Goal: Information Seeking & Learning: Learn about a topic

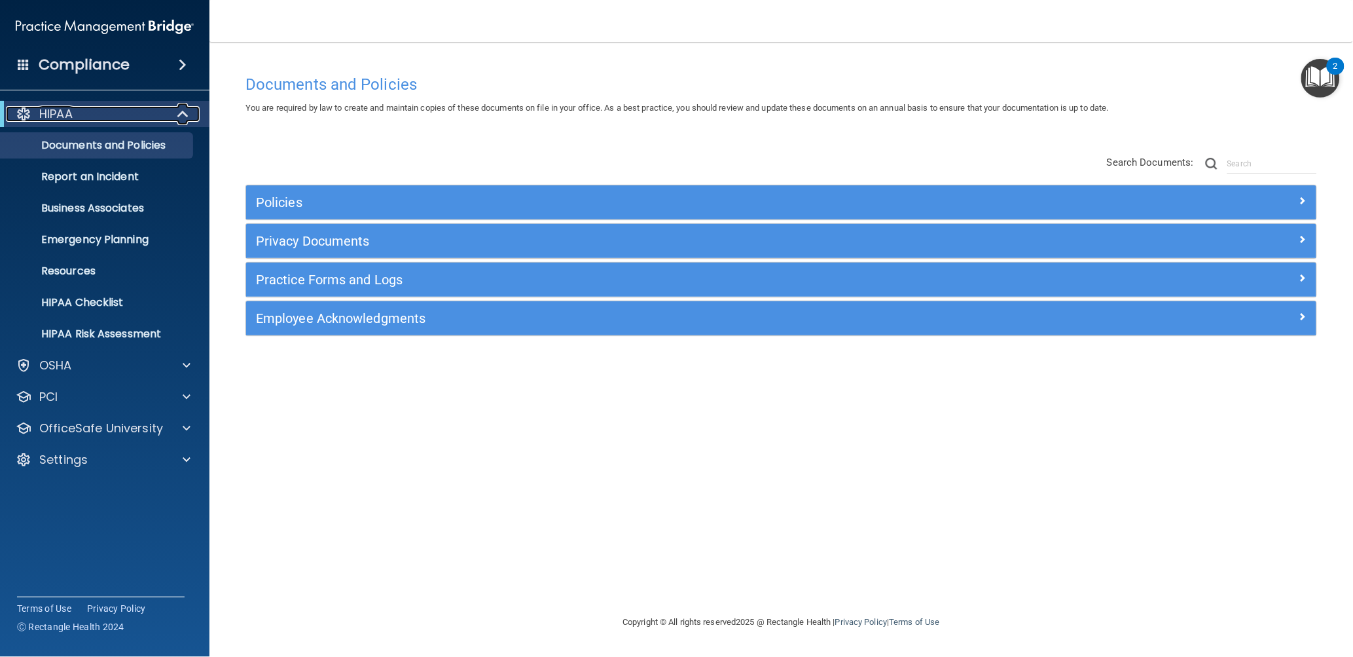
click at [184, 118] on span at bounding box center [184, 114] width 11 height 16
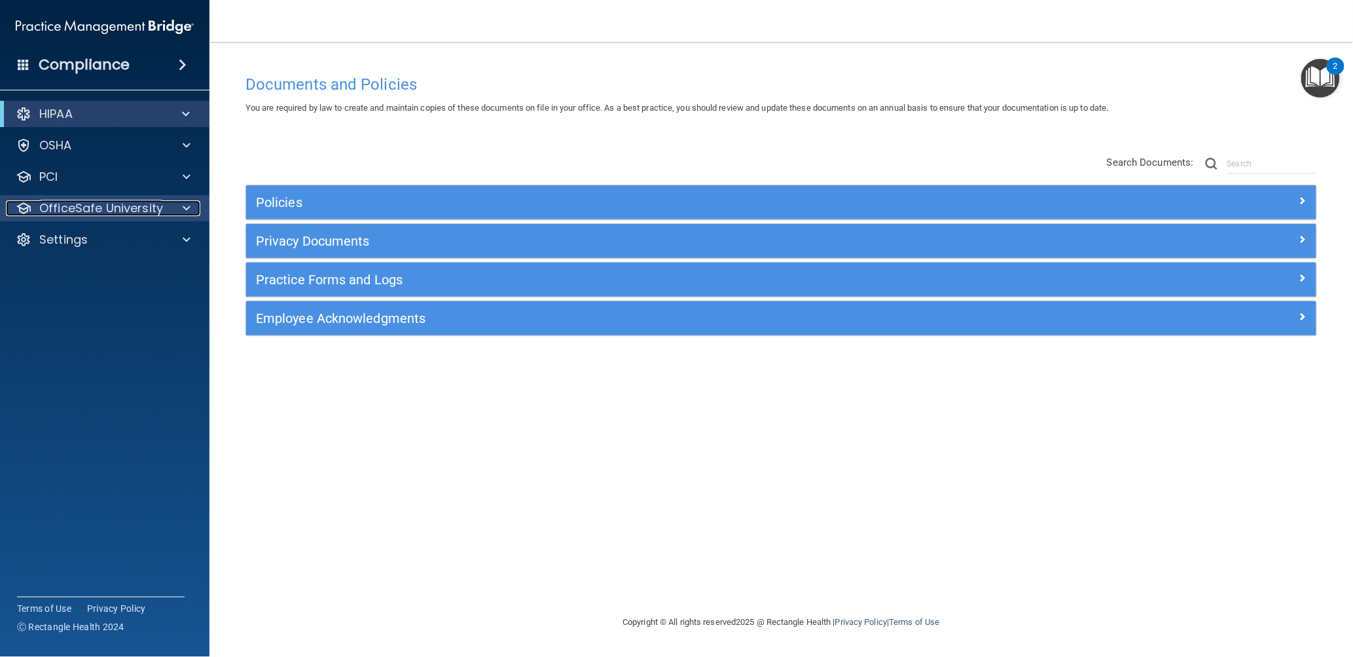
click at [181, 209] on div at bounding box center [184, 208] width 33 height 16
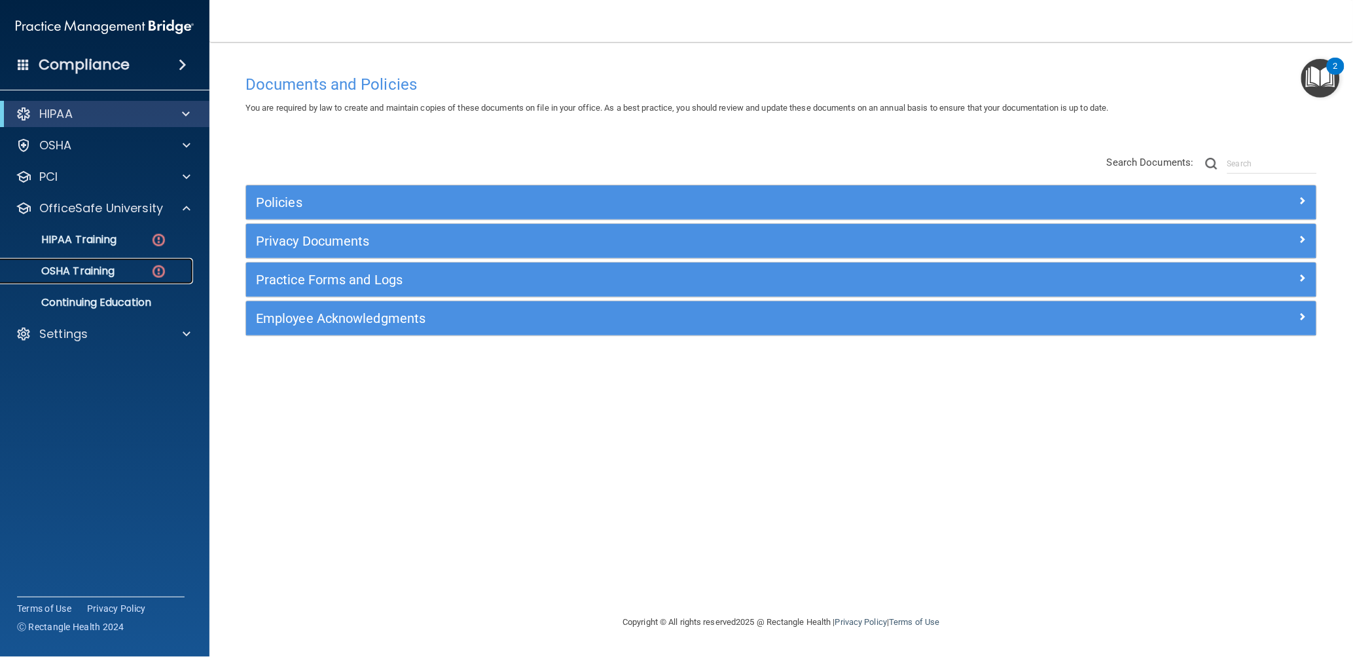
click at [96, 270] on p "OSHA Training" at bounding box center [62, 270] width 106 height 13
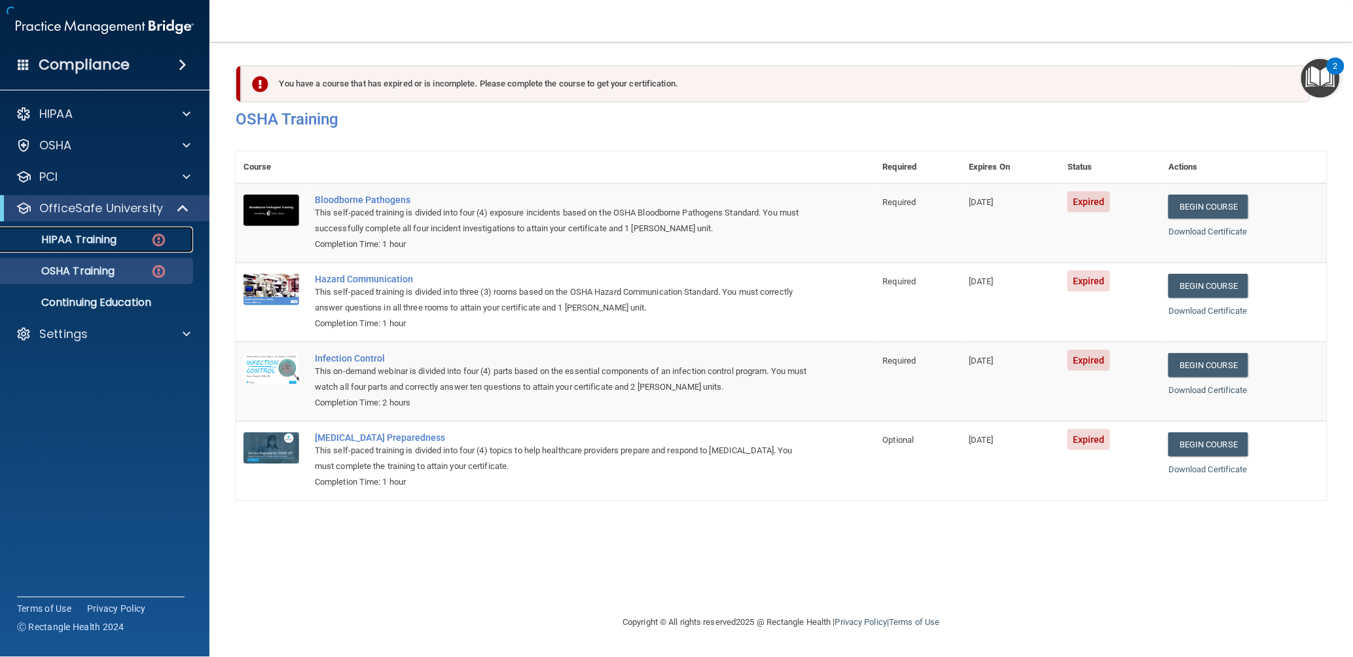
click at [122, 240] on div "HIPAA Training" at bounding box center [98, 239] width 179 height 13
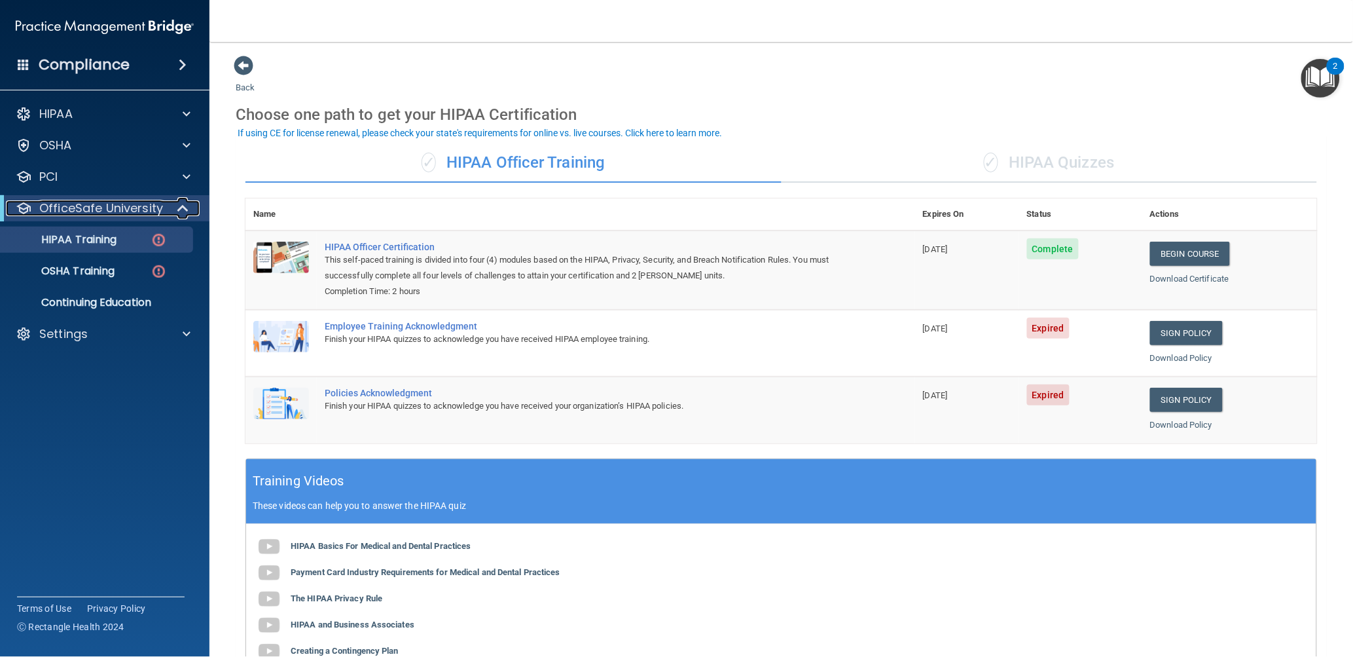
click at [183, 211] on span at bounding box center [184, 208] width 11 height 16
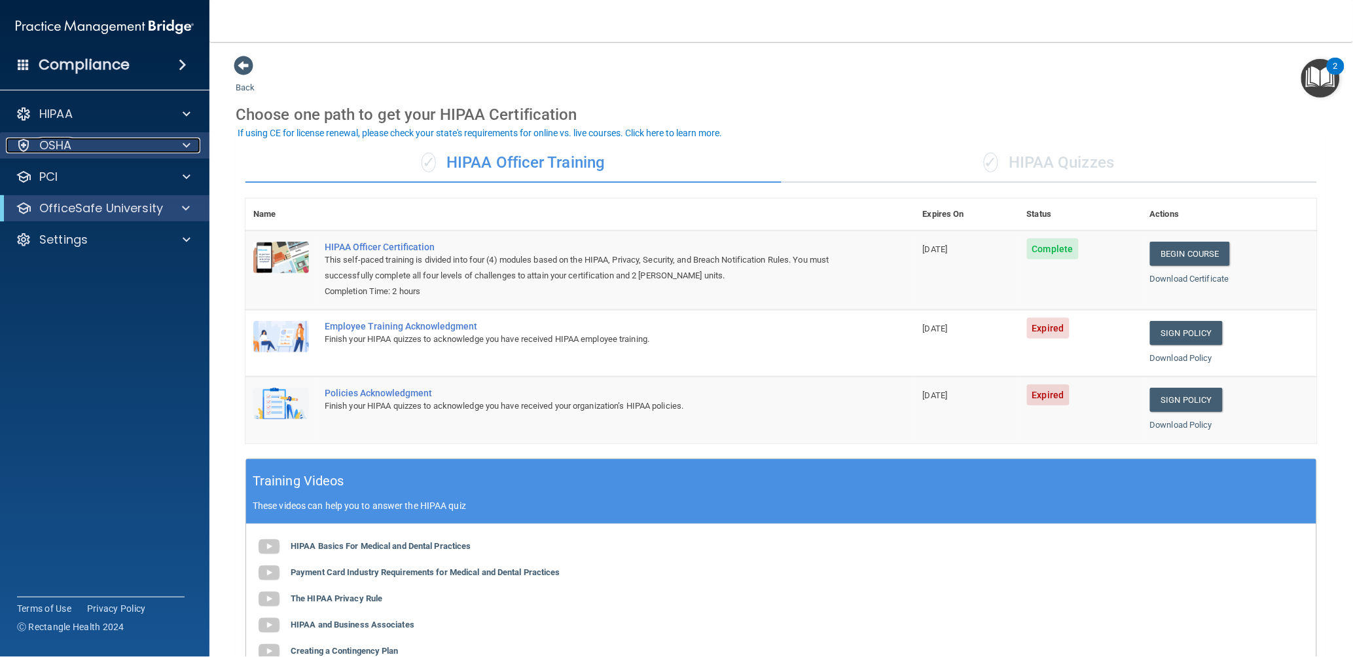
click at [187, 140] on span at bounding box center [187, 145] width 8 height 16
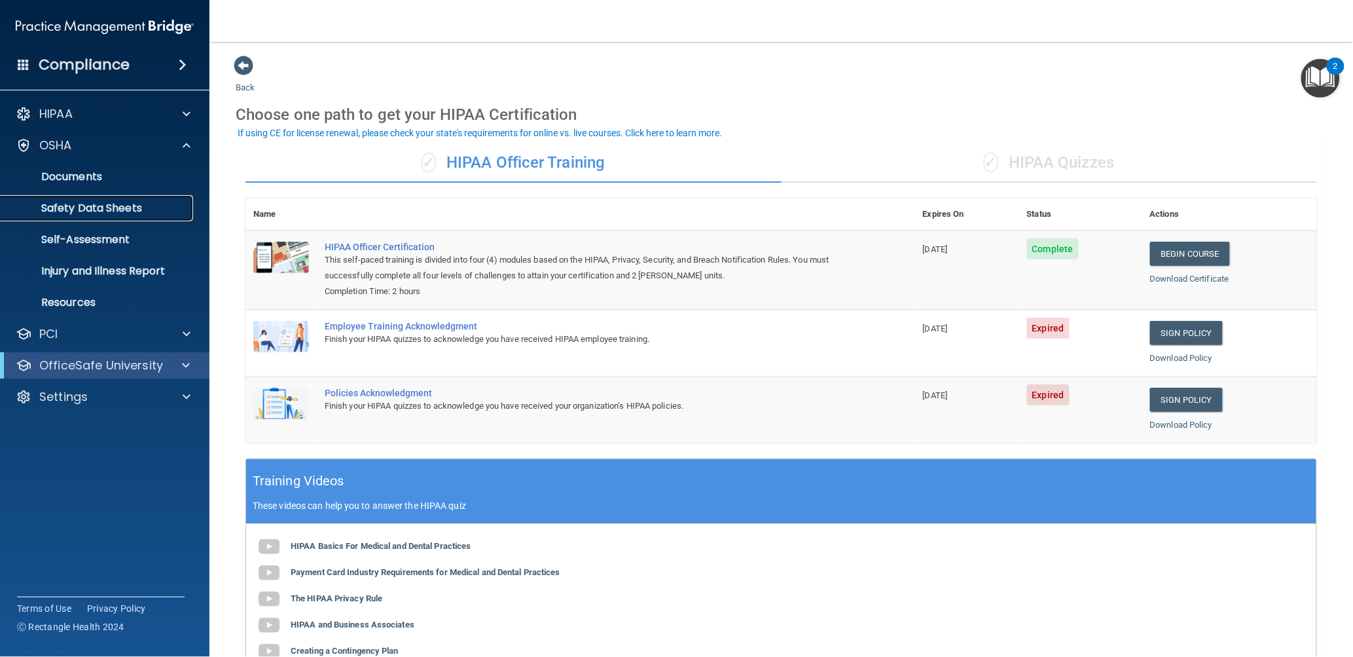
click at [90, 204] on p "Safety Data Sheets" at bounding box center [98, 208] width 179 height 13
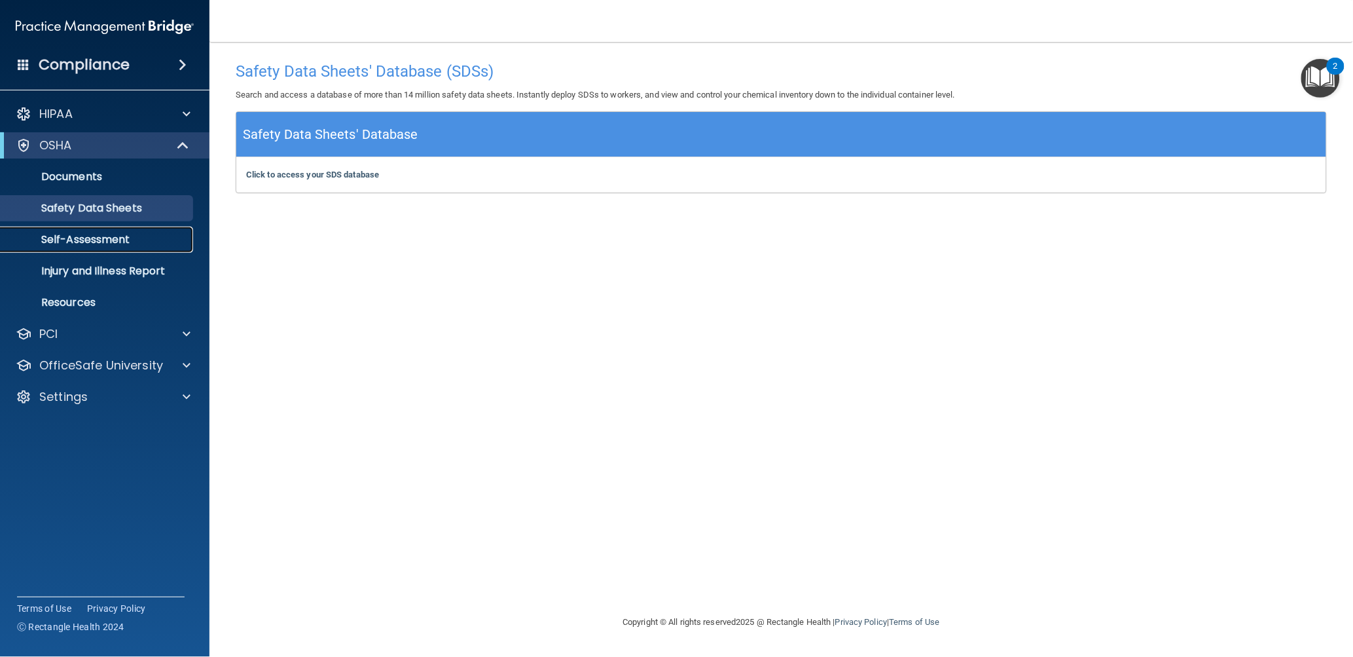
click at [88, 234] on p "Self-Assessment" at bounding box center [98, 239] width 179 height 13
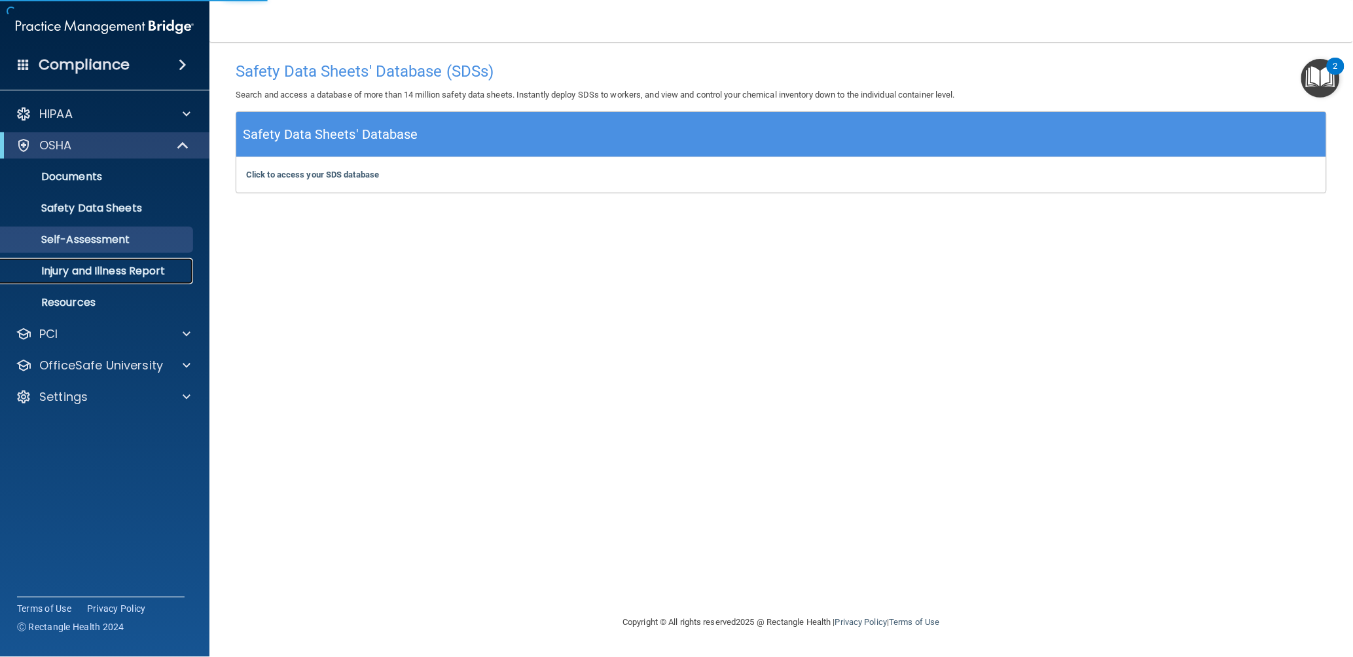
click at [92, 266] on p "Injury and Illness Report" at bounding box center [98, 270] width 179 height 13
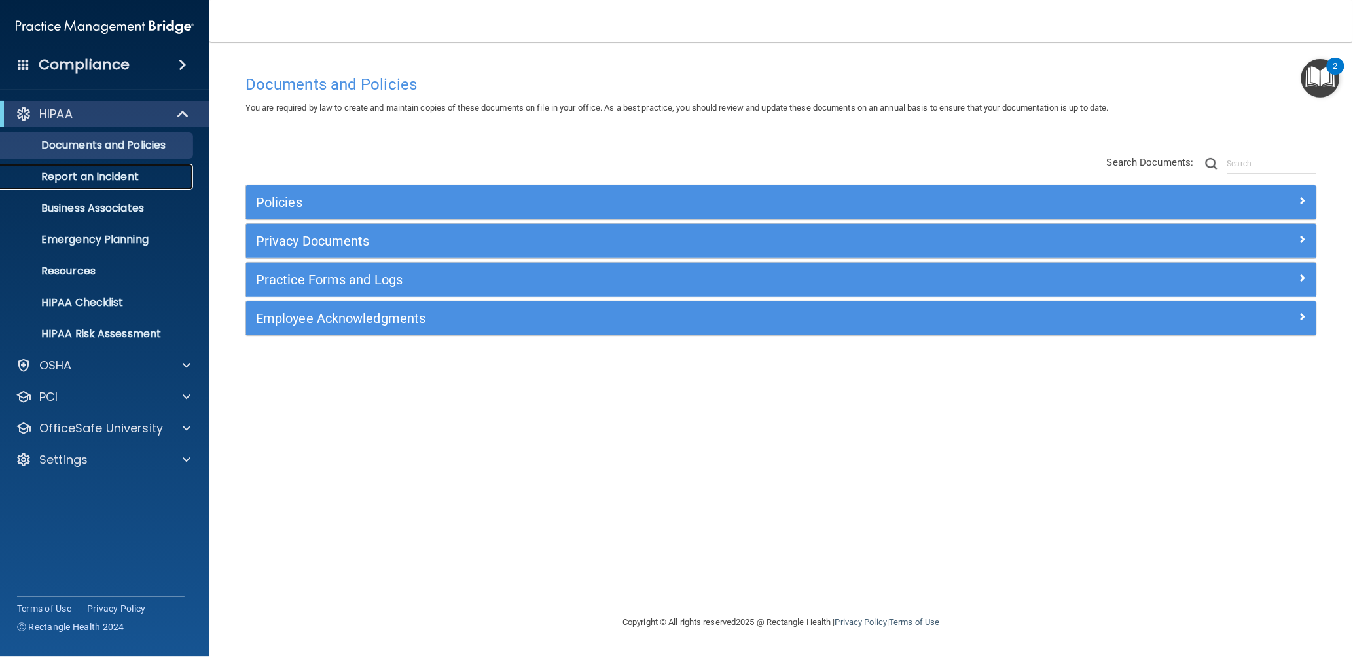
click at [93, 174] on p "Report an Incident" at bounding box center [98, 176] width 179 height 13
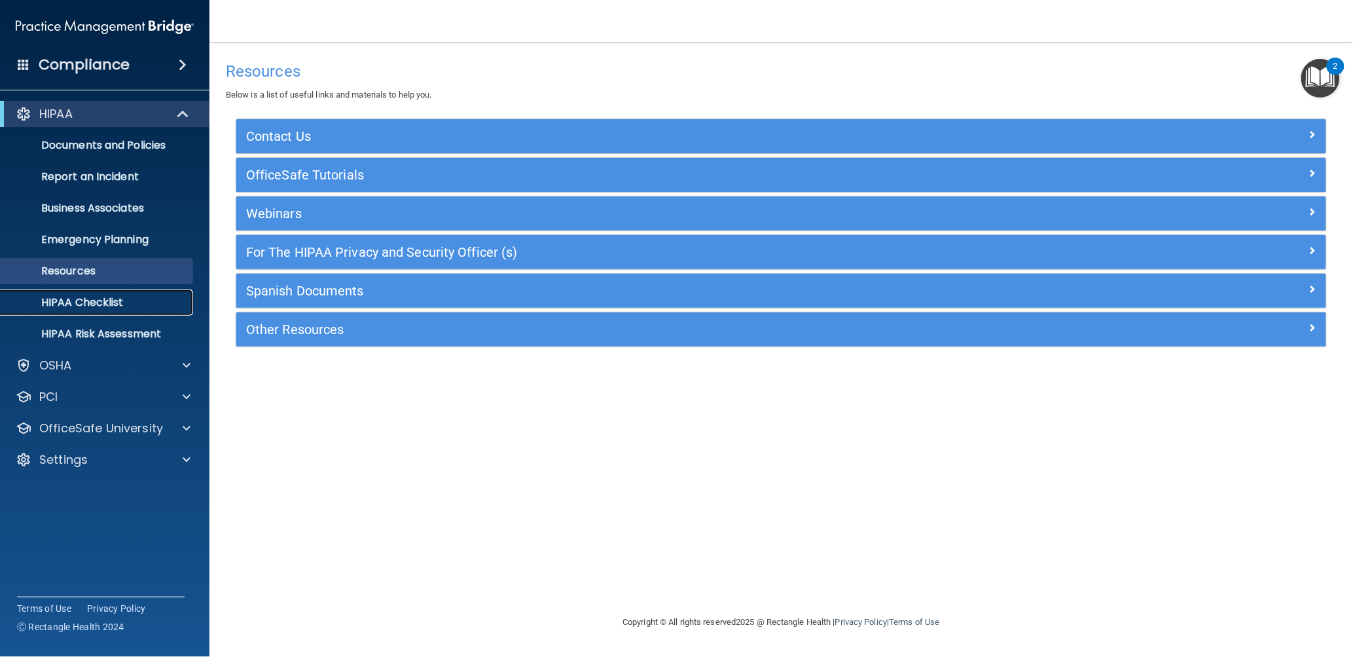
click at [100, 301] on p "HIPAA Checklist" at bounding box center [98, 302] width 179 height 13
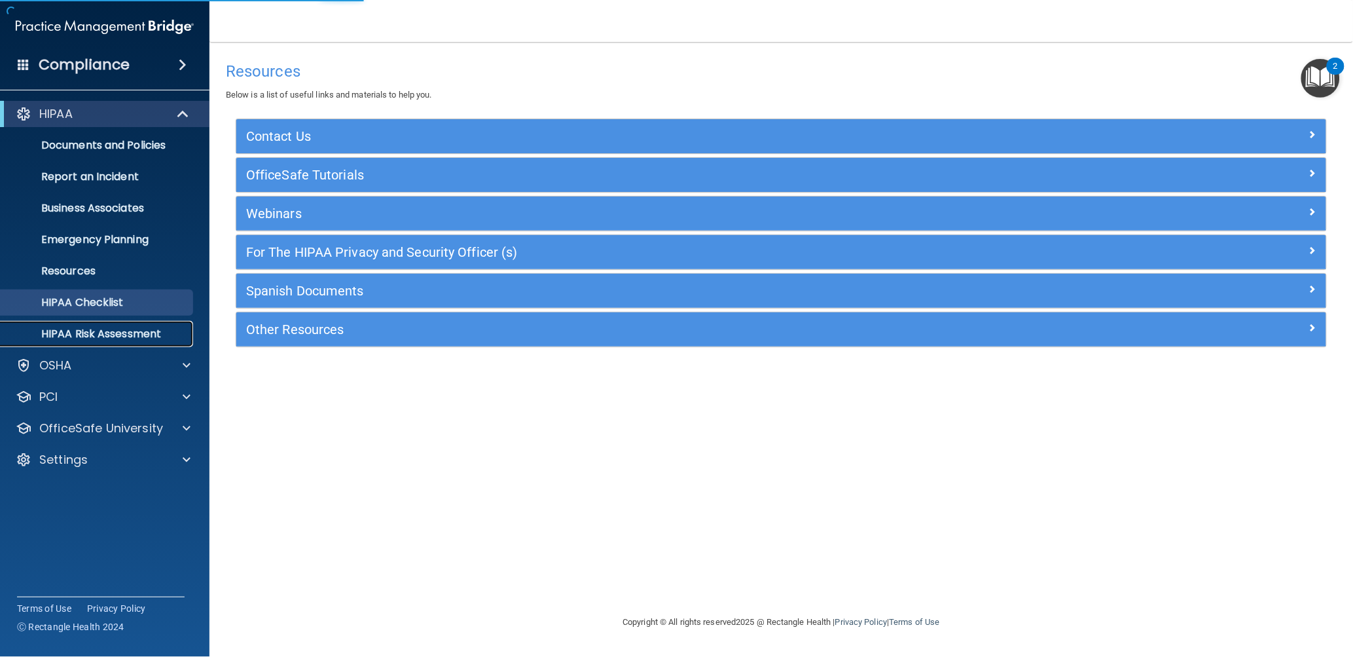
click at [94, 330] on p "HIPAA Risk Assessment" at bounding box center [98, 333] width 179 height 13
